Goal: Task Accomplishment & Management: Manage account settings

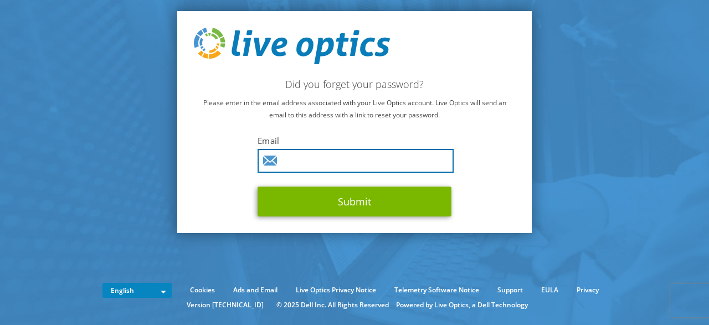
click at [308, 158] on input "text" at bounding box center [355, 161] width 196 height 24
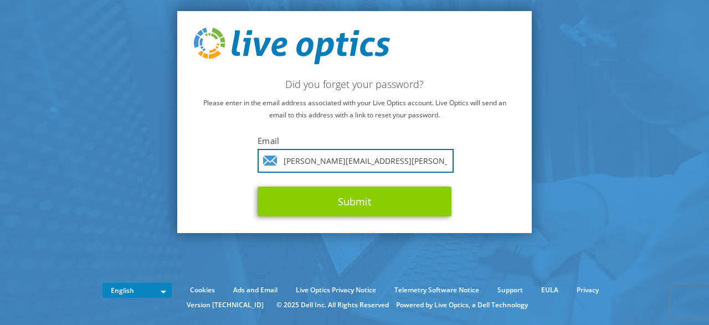
type input "eric.kornberg@zones.com"
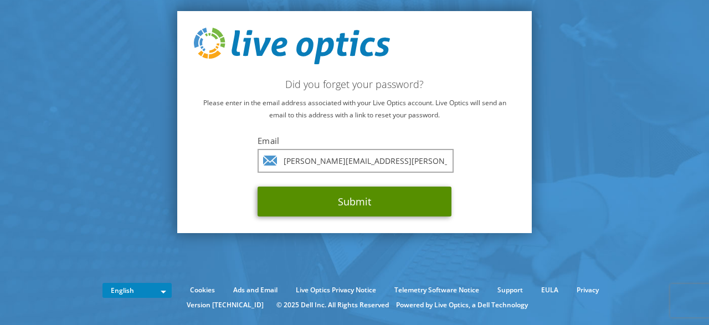
click at [383, 204] on button "Submit" at bounding box center [354, 202] width 194 height 30
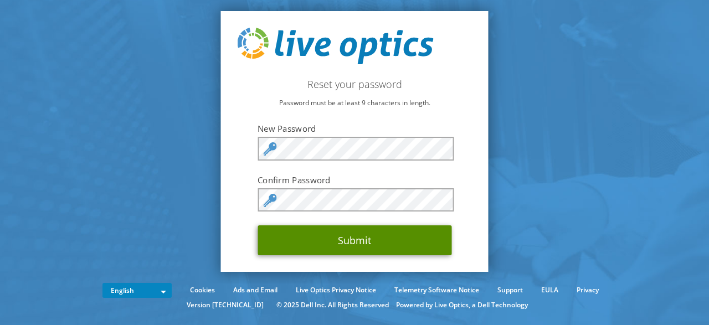
click at [373, 235] on button "Submit" at bounding box center [354, 240] width 194 height 30
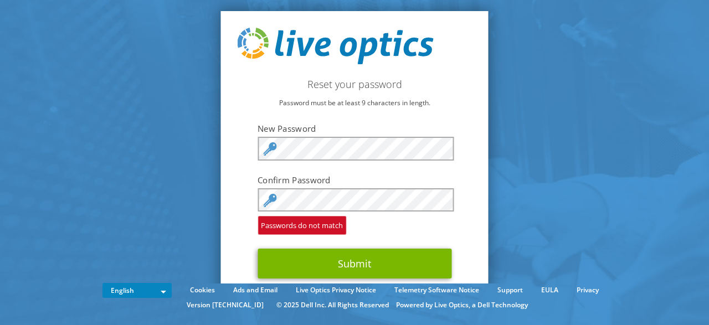
click at [334, 183] on label "Confirm Password" at bounding box center [354, 179] width 194 height 11
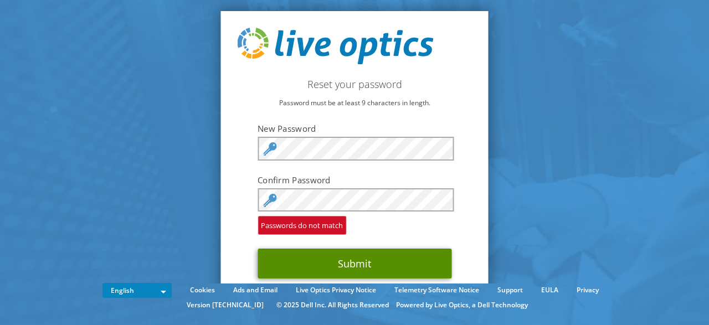
click at [361, 277] on button "Submit" at bounding box center [354, 264] width 194 height 30
